Goal: Find specific page/section: Find specific page/section

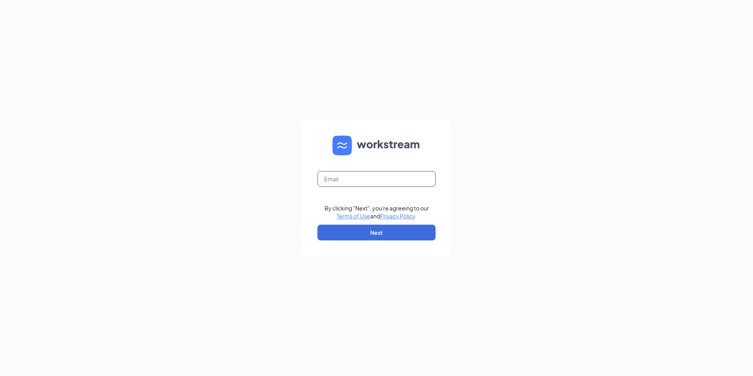
click at [358, 171] on input "text" at bounding box center [376, 179] width 118 height 16
type input "106@bacusfoodscorp.com"
click at [387, 232] on button "Next" at bounding box center [376, 232] width 118 height 16
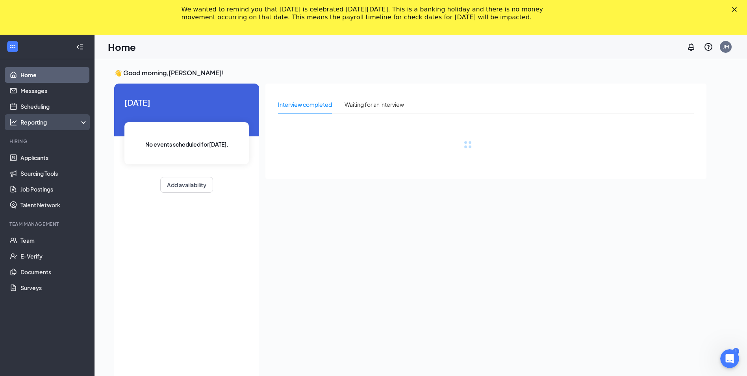
click at [46, 122] on div "Reporting" at bounding box center [54, 122] width 68 height 8
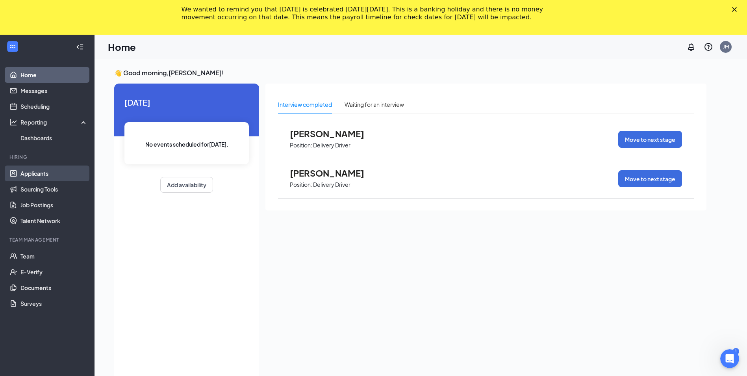
click at [45, 176] on link "Applicants" at bounding box center [53, 173] width 67 height 16
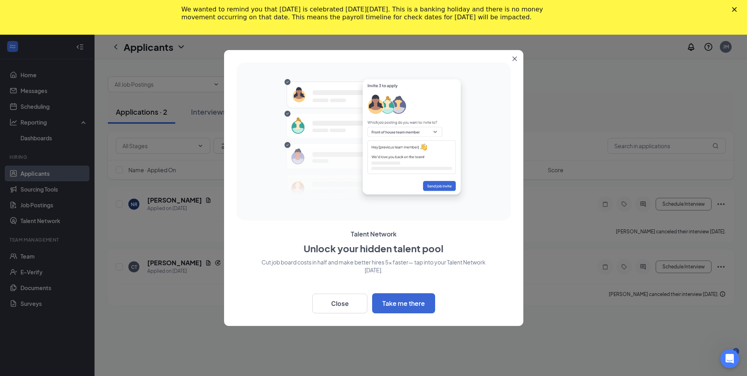
click at [518, 59] on button "Close" at bounding box center [516, 57] width 14 height 14
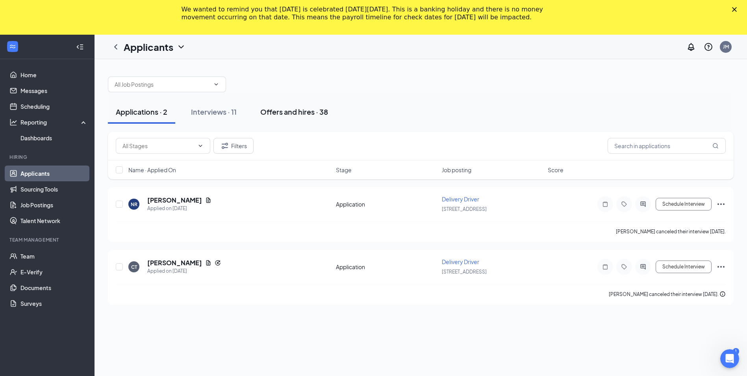
click at [288, 112] on div "Offers and hires · 38" at bounding box center [294, 112] width 68 height 10
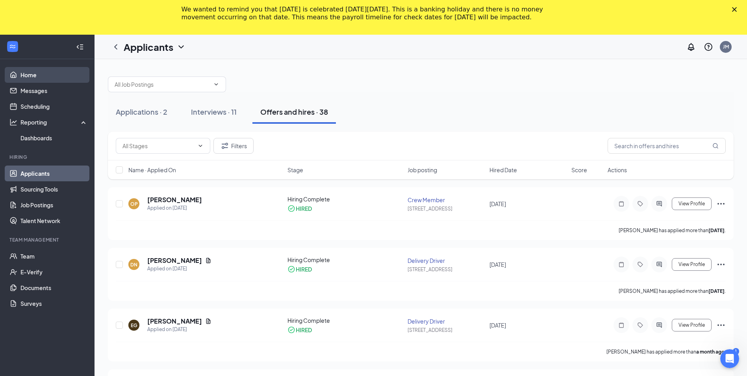
click at [42, 75] on link "Home" at bounding box center [53, 75] width 67 height 16
